Goal: Information Seeking & Learning: Learn about a topic

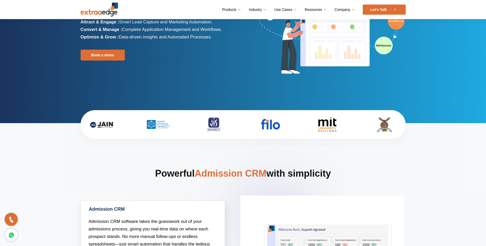
scroll to position [53, 0]
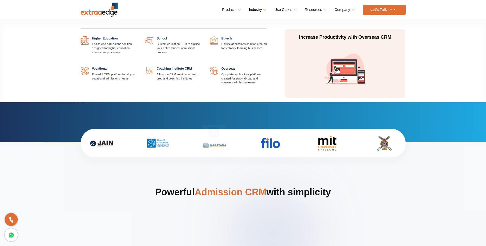
click at [263, 11] on link "Industry" at bounding box center [257, 10] width 16 height 8
click at [267, 36] on link at bounding box center [267, 36] width 0 height 0
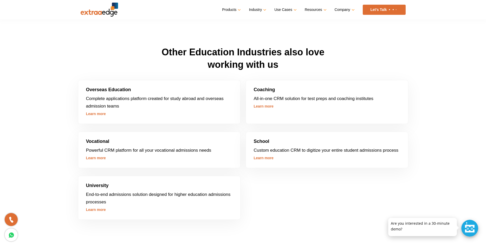
scroll to position [1605, 0]
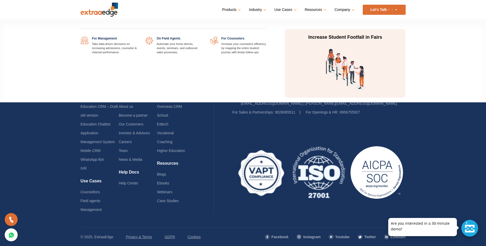
click at [291, 11] on link "Use Cases" at bounding box center [284, 10] width 21 height 8
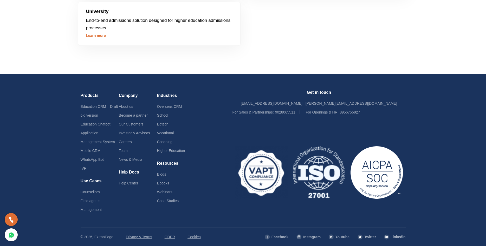
scroll to position [1605, 0]
